Goal: Task Accomplishment & Management: Use online tool/utility

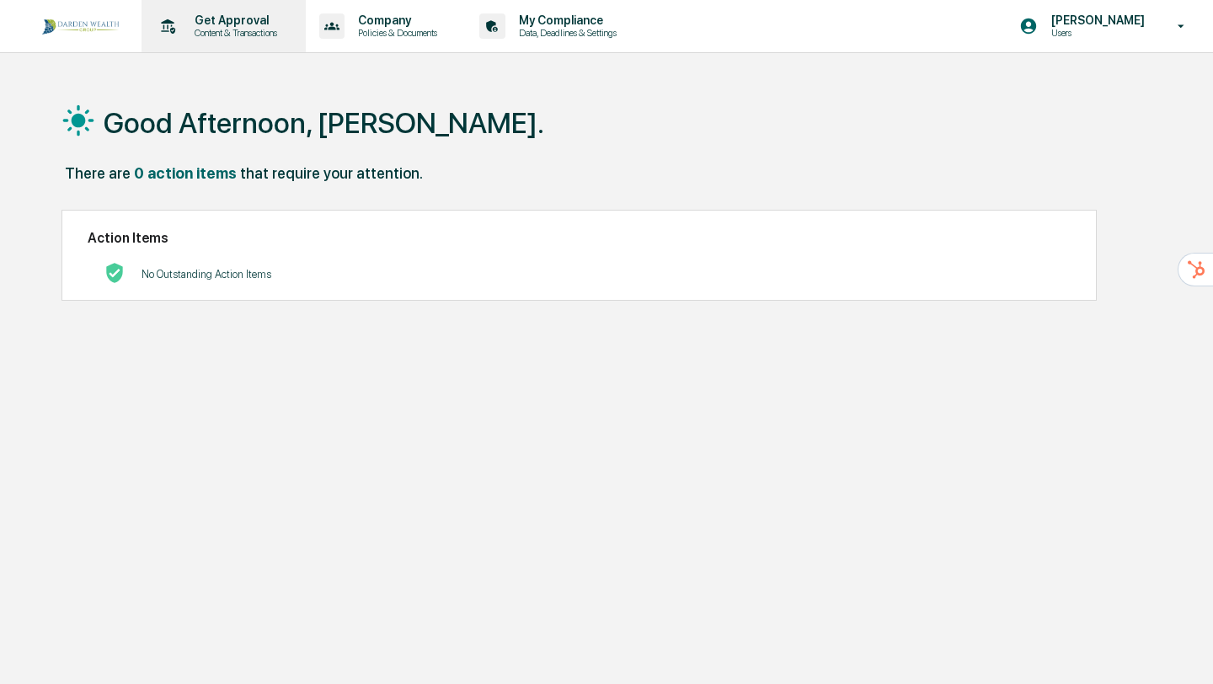
click at [227, 34] on p "Content & Transactions" at bounding box center [233, 33] width 104 height 12
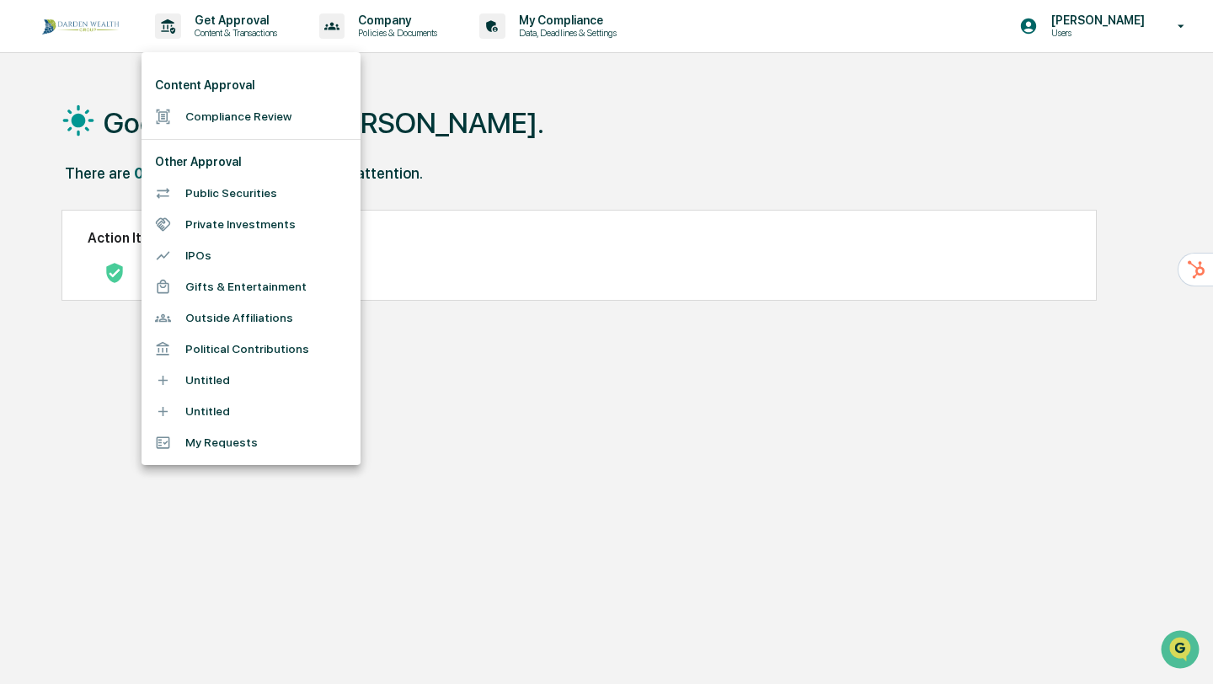
click at [1086, 22] on div at bounding box center [606, 342] width 1213 height 684
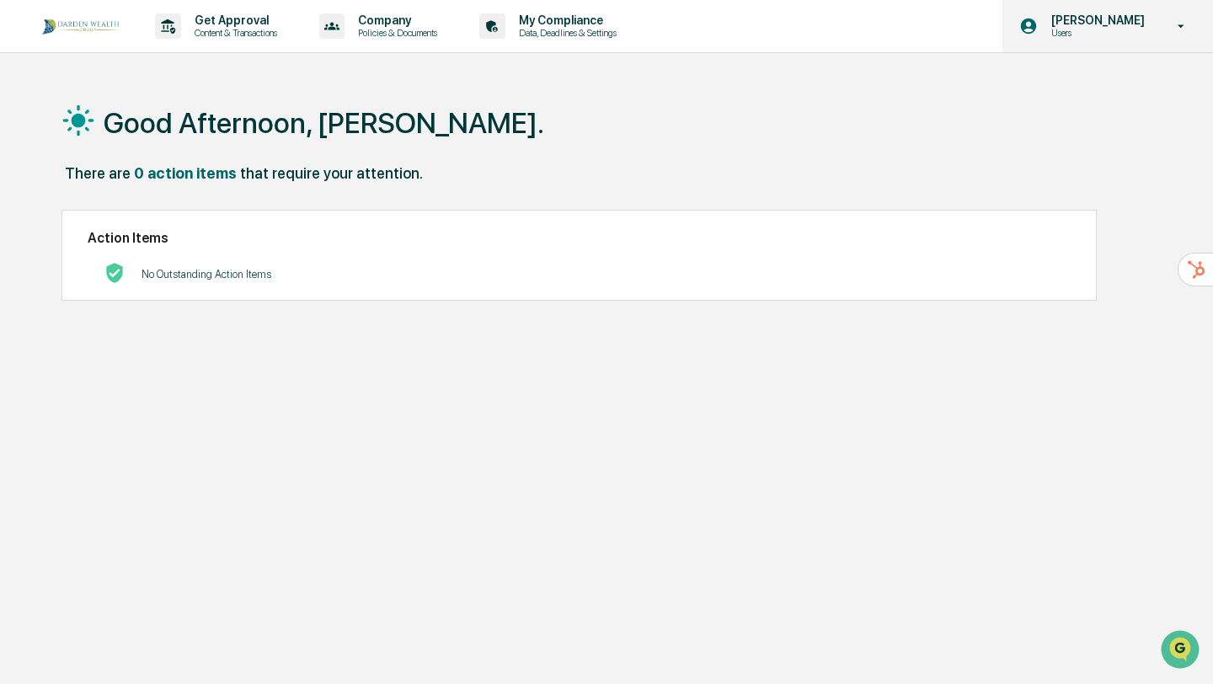
click at [1072, 33] on p "Users" at bounding box center [1095, 33] width 115 height 12
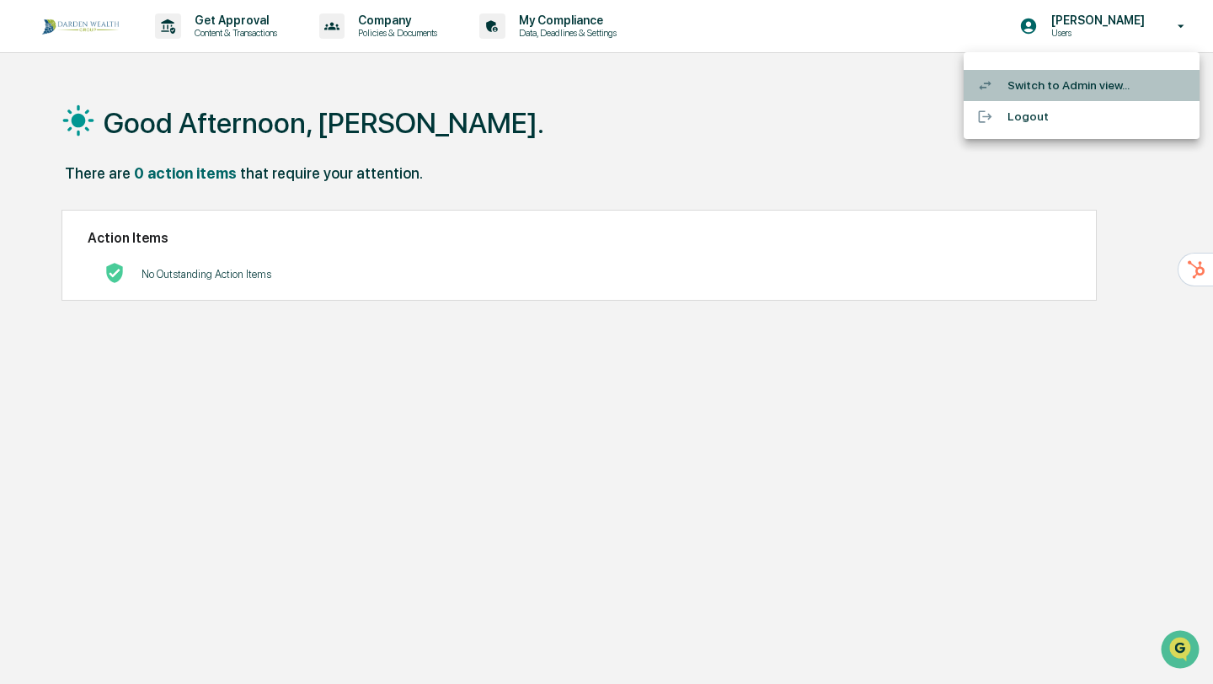
click at [1051, 83] on li "Switch to Admin view..." at bounding box center [1082, 85] width 236 height 31
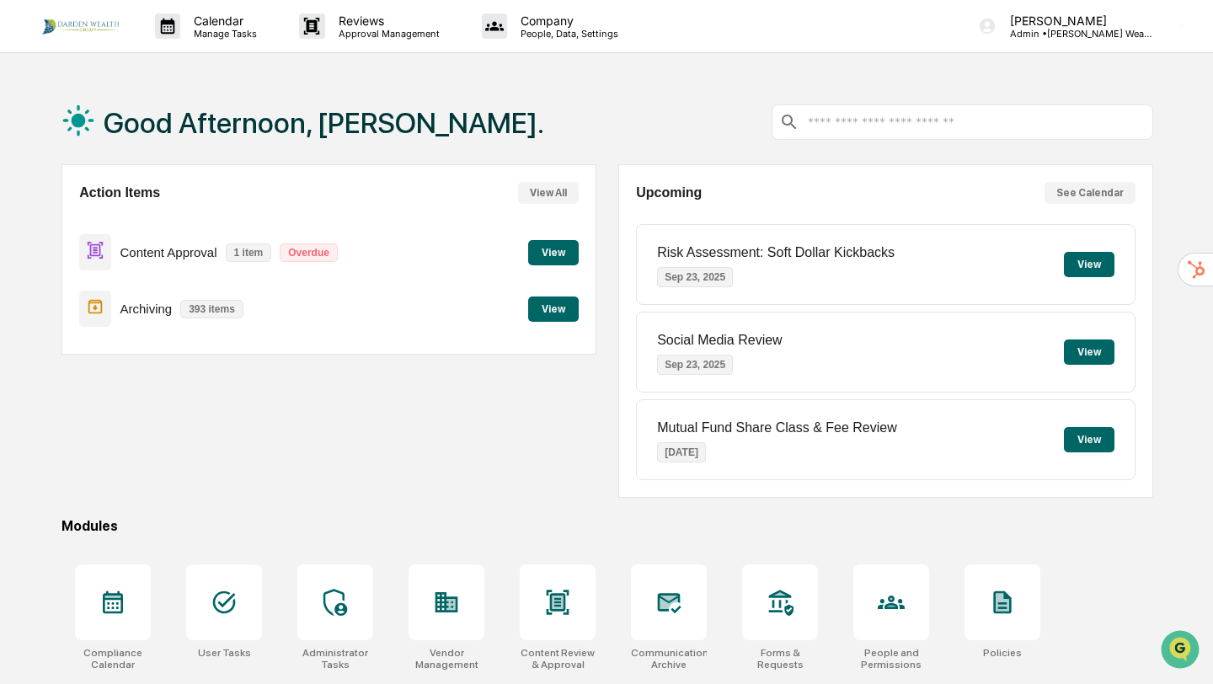
click at [552, 254] on button "View" at bounding box center [553, 252] width 51 height 25
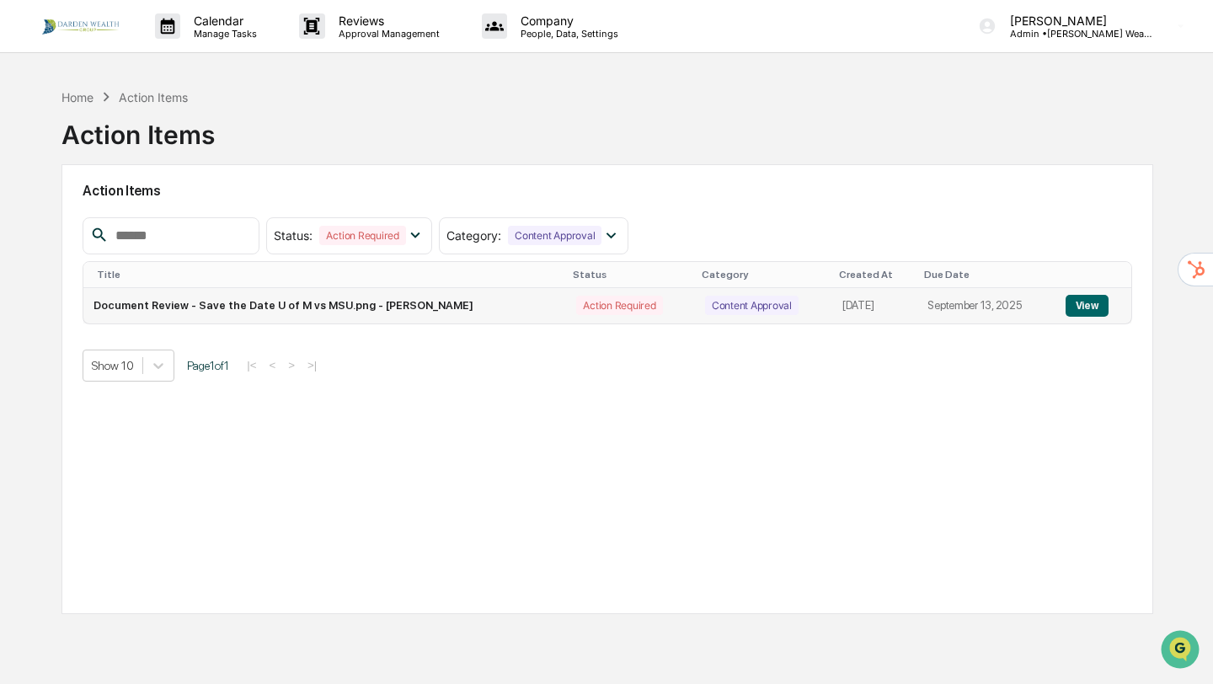
click at [245, 311] on td "Document Review - Save the Date U of M vs MSU.png - [PERSON_NAME]" at bounding box center [324, 305] width 483 height 35
click at [1079, 307] on button "View" at bounding box center [1087, 306] width 43 height 22
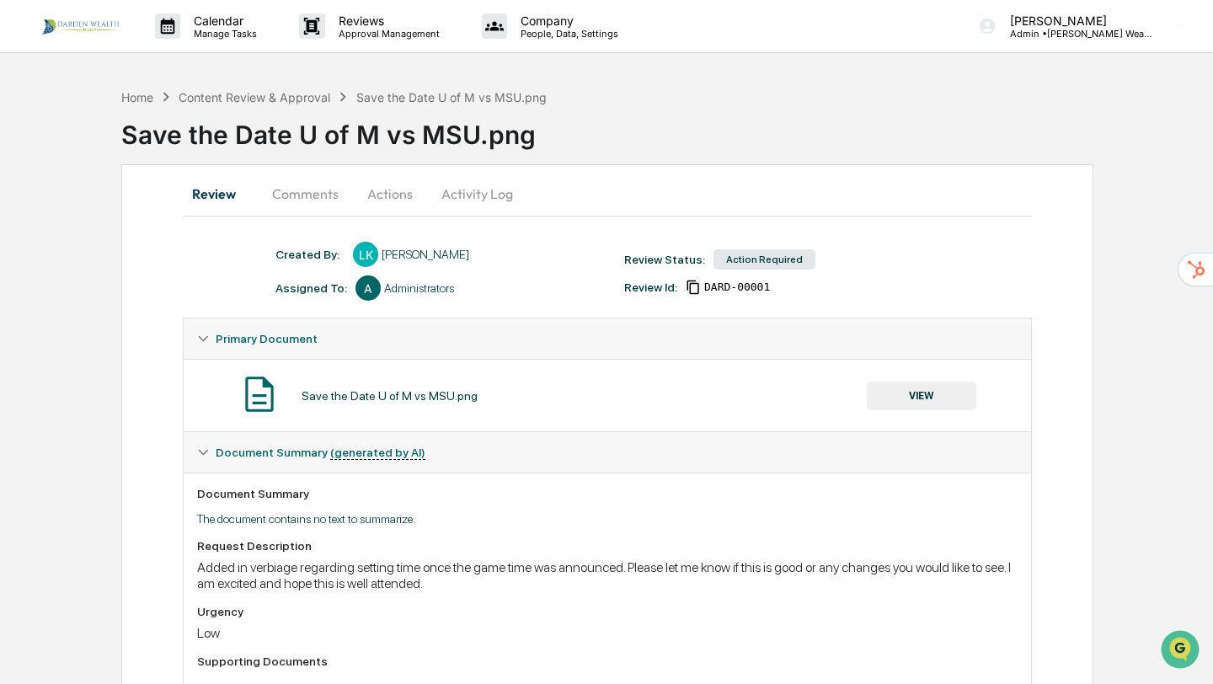
click at [922, 402] on button "VIEW" at bounding box center [922, 396] width 110 height 29
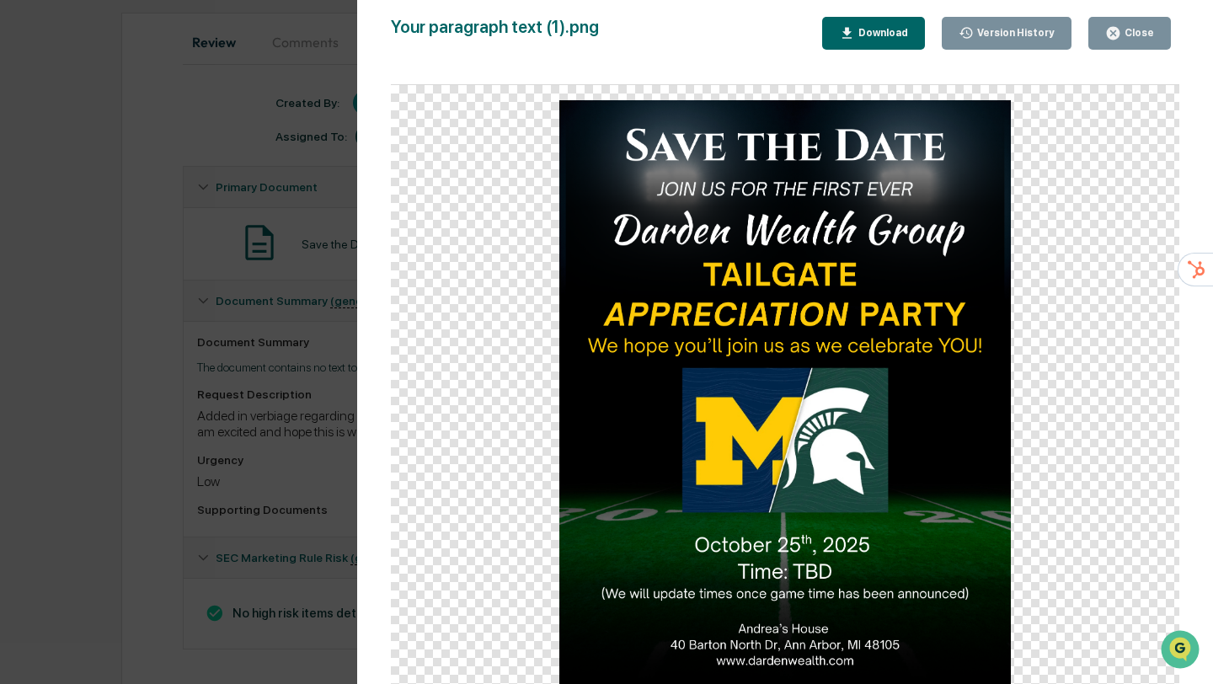
scroll to position [163, 0]
click at [976, 478] on img at bounding box center [785, 392] width 452 height 585
click at [1123, 35] on div "Close" at bounding box center [1137, 33] width 33 height 12
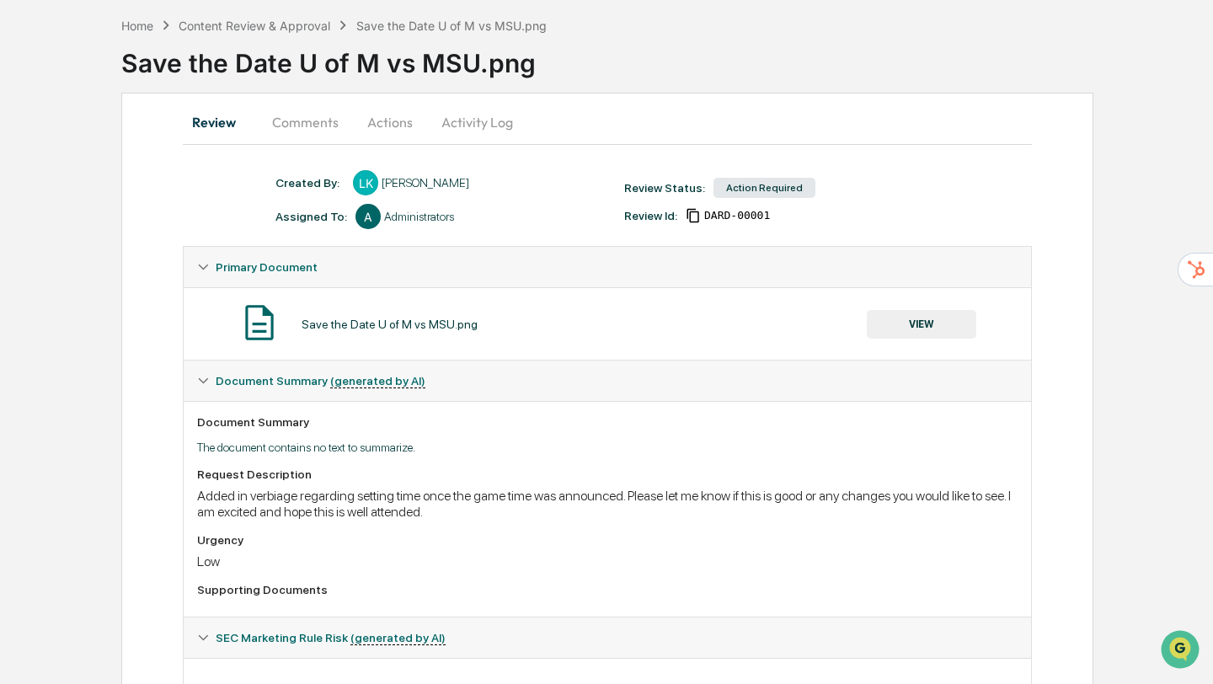
scroll to position [0, 0]
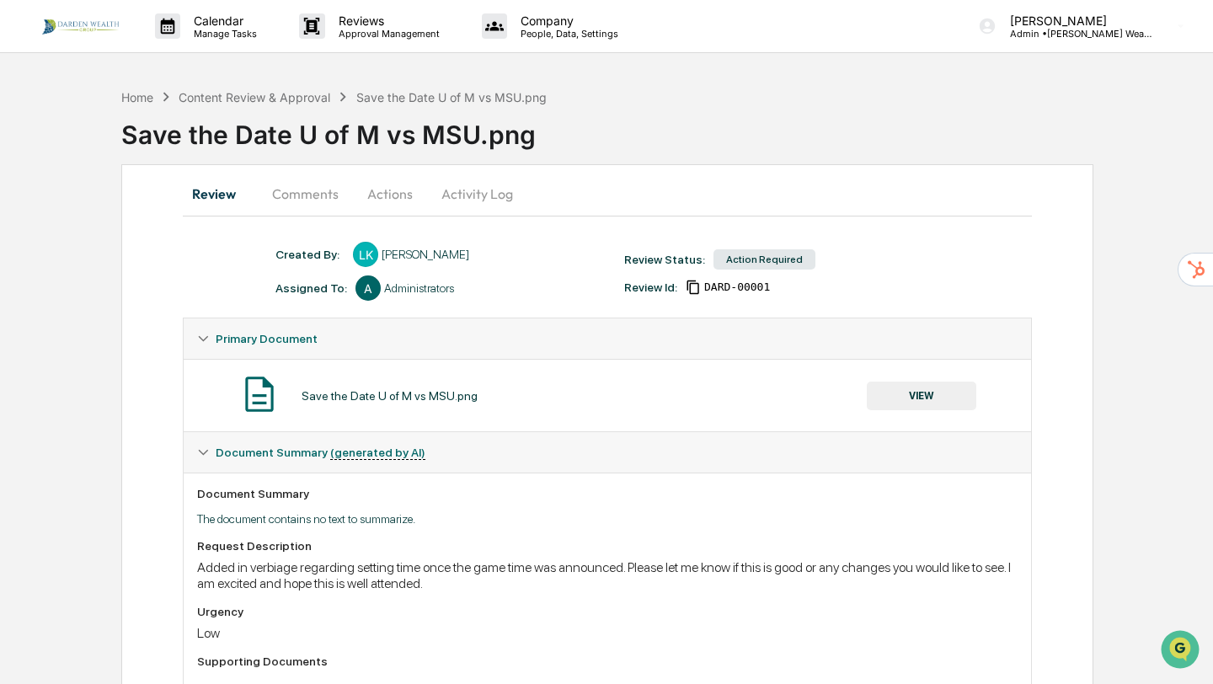
click at [386, 197] on button "Actions" at bounding box center [390, 194] width 76 height 40
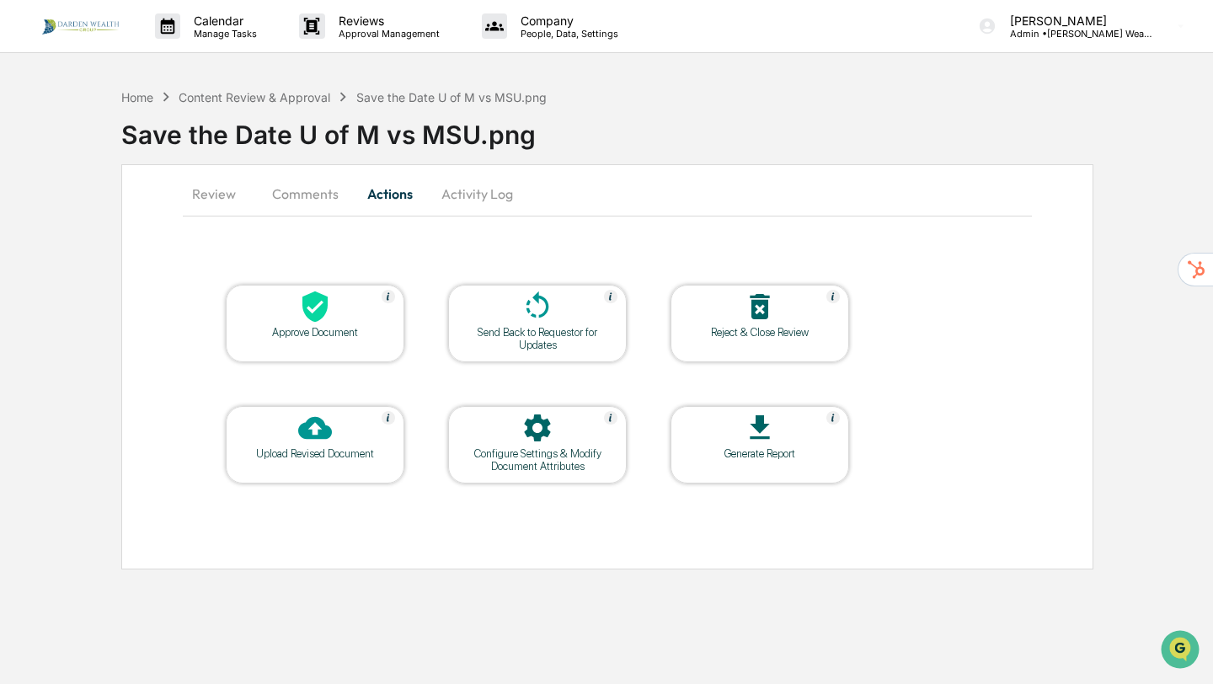
click at [331, 309] on icon at bounding box center [315, 307] width 34 height 34
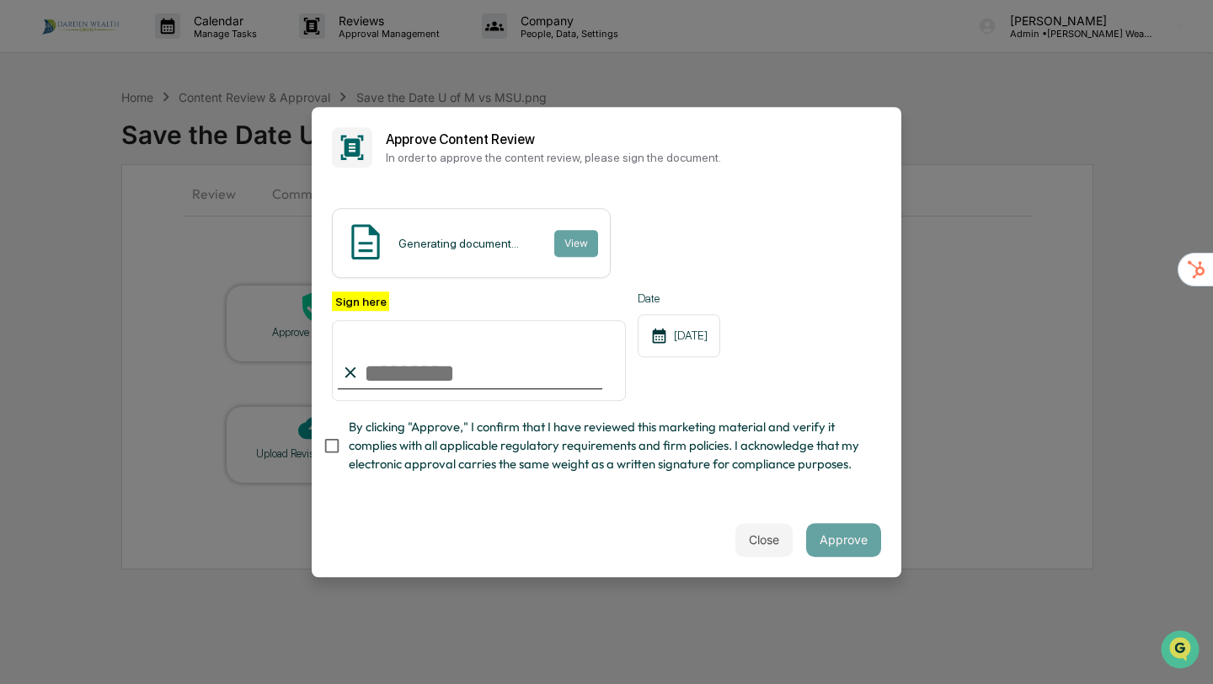
type input "**********"
click at [837, 537] on button "Approve" at bounding box center [843, 540] width 75 height 34
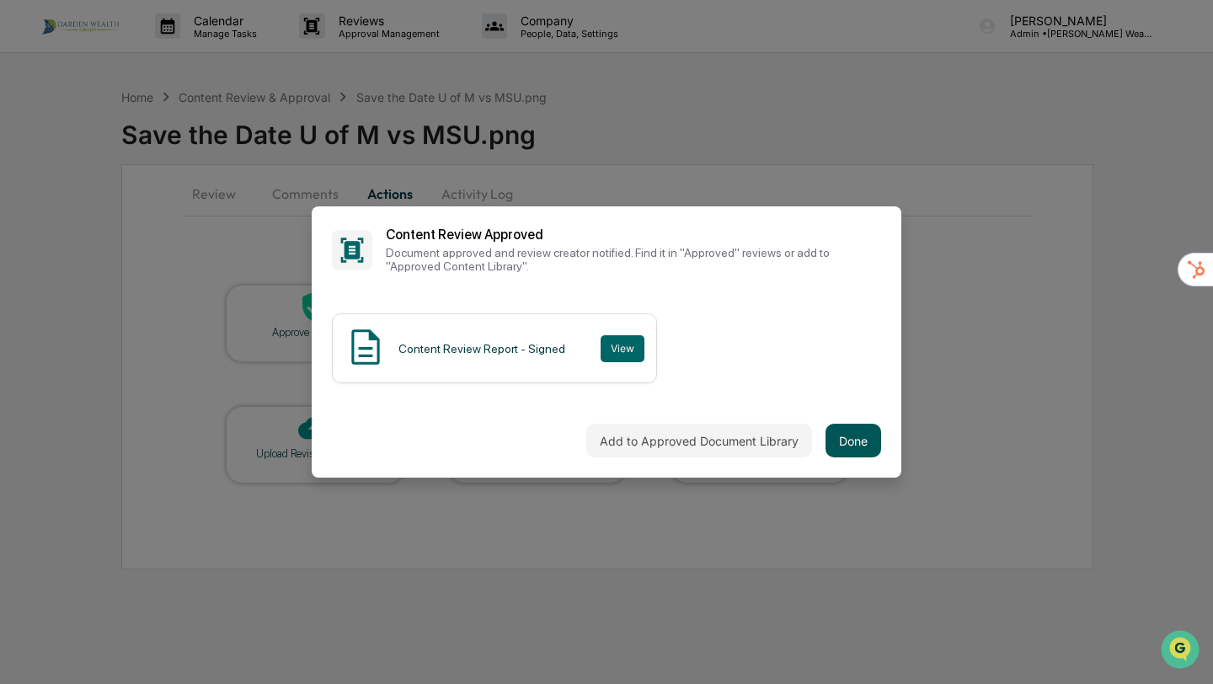
click at [854, 446] on button "Done" at bounding box center [854, 441] width 56 height 34
